Goal: Task Accomplishment & Management: Use online tool/utility

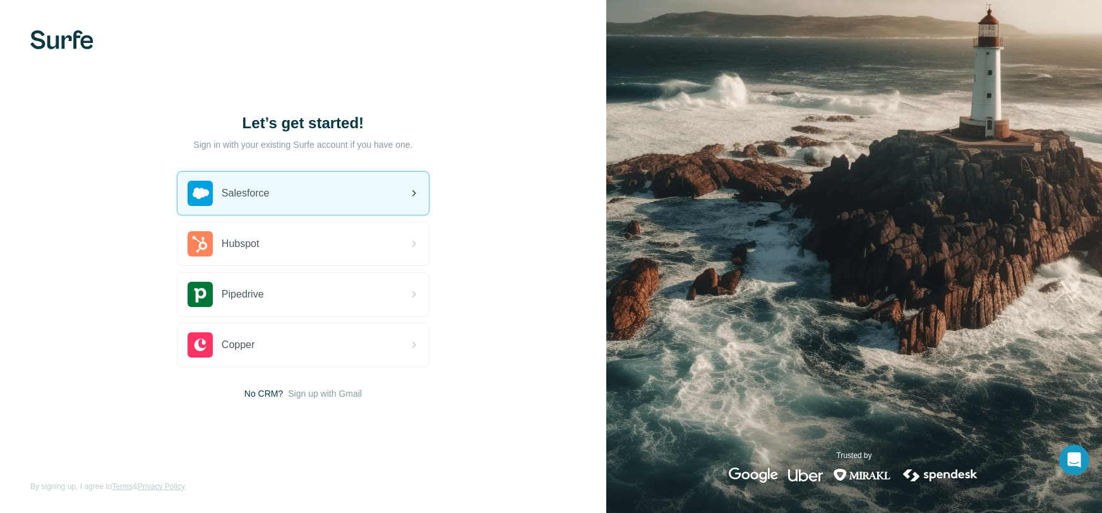
click at [307, 189] on div "Salesforce" at bounding box center [302, 193] width 251 height 43
